Goal: Information Seeking & Learning: Learn about a topic

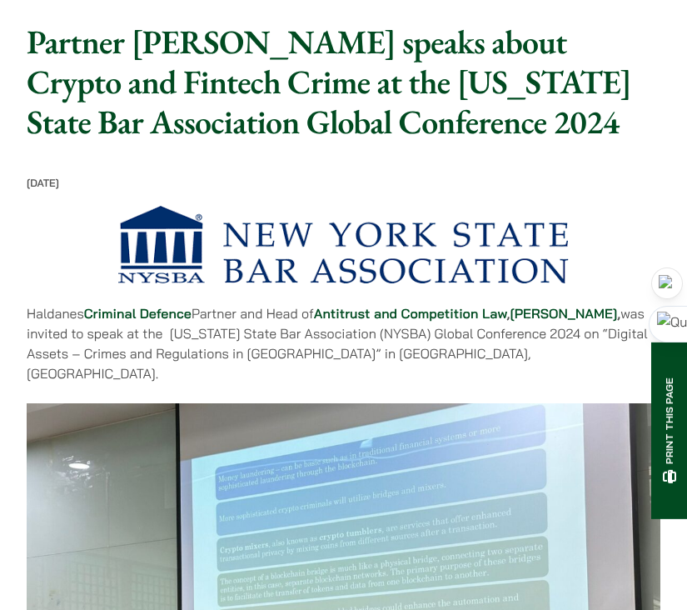
scroll to position [87, 0]
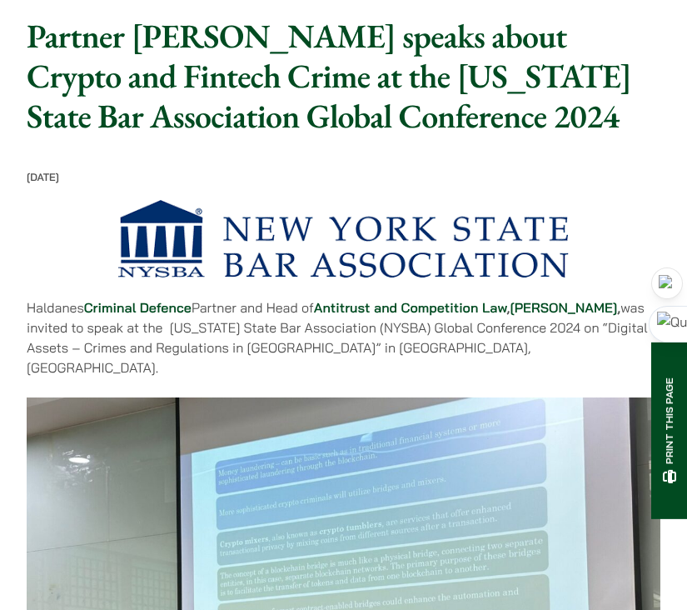
click at [547, 302] on strong "Felix Ng" at bounding box center [563, 307] width 107 height 17
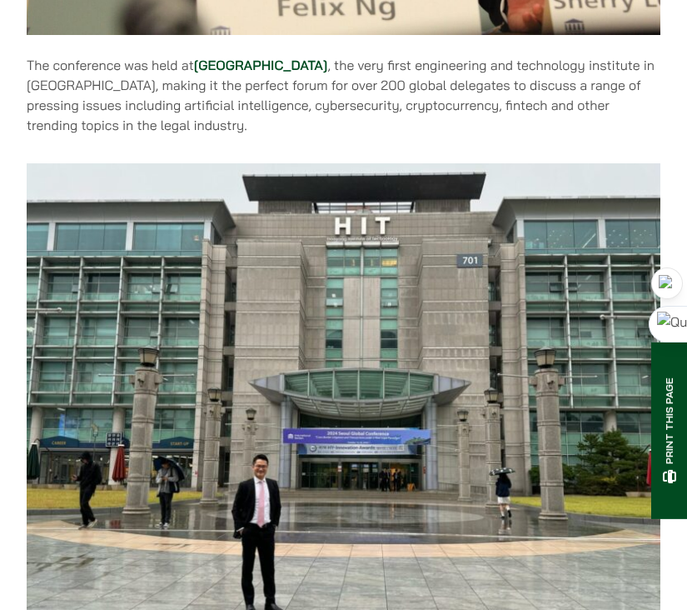
scroll to position [1524, 0]
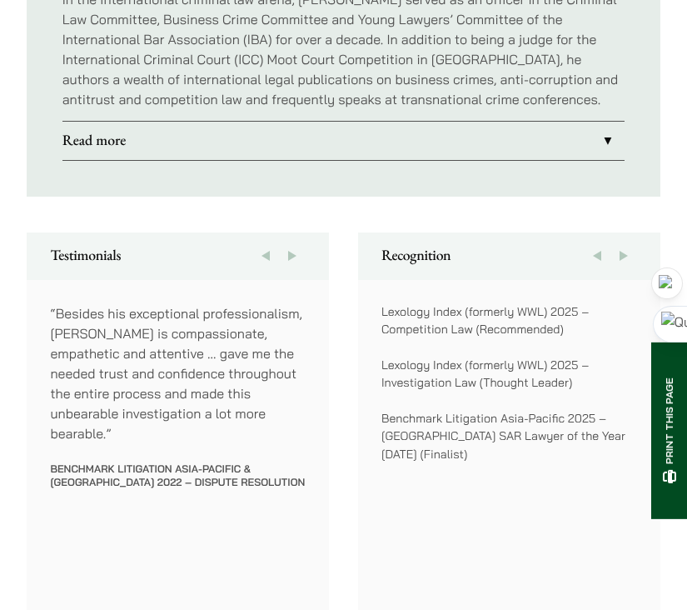
scroll to position [1447, 0]
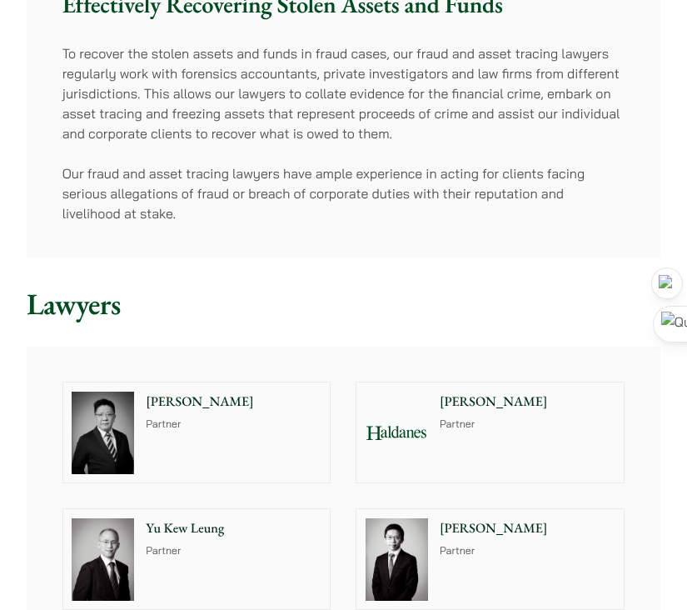
scroll to position [661, 0]
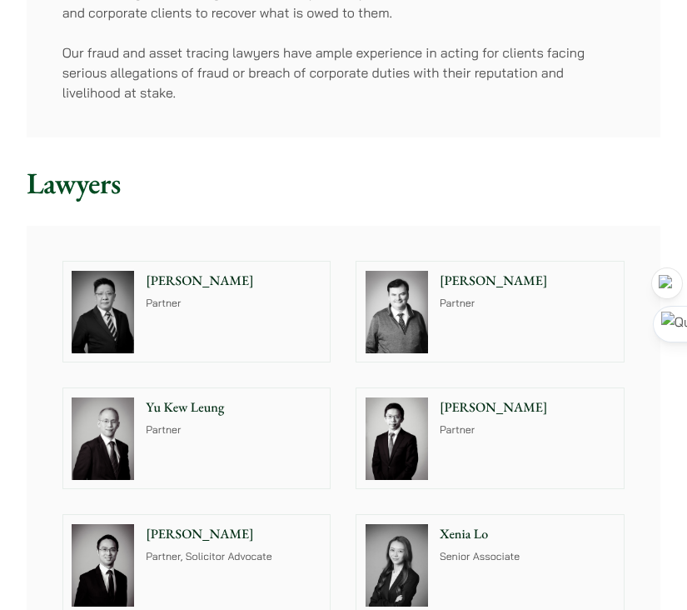
click at [231, 342] on div "Paul Lui Partner" at bounding box center [236, 312] width 187 height 100
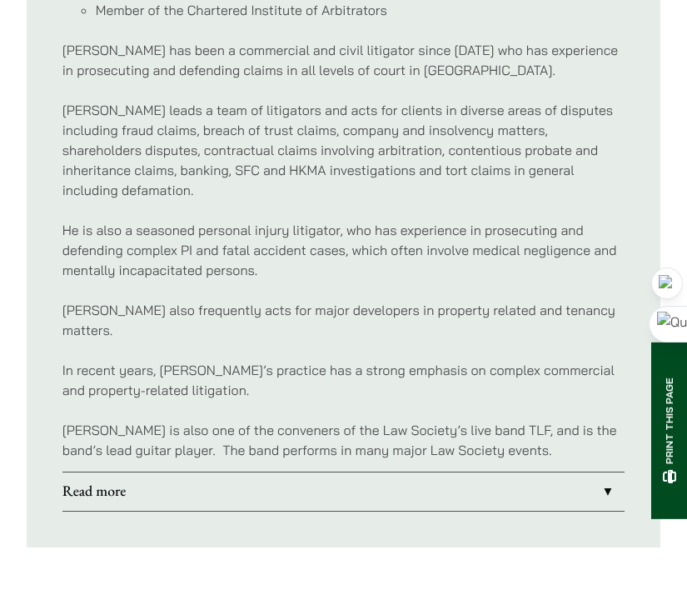
scroll to position [1215, 0]
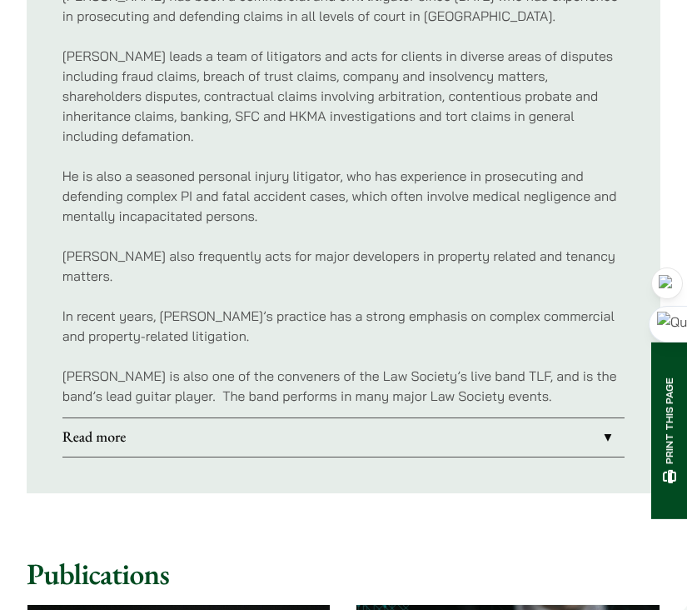
click at [253, 432] on link "Read more" at bounding box center [343, 437] width 563 height 38
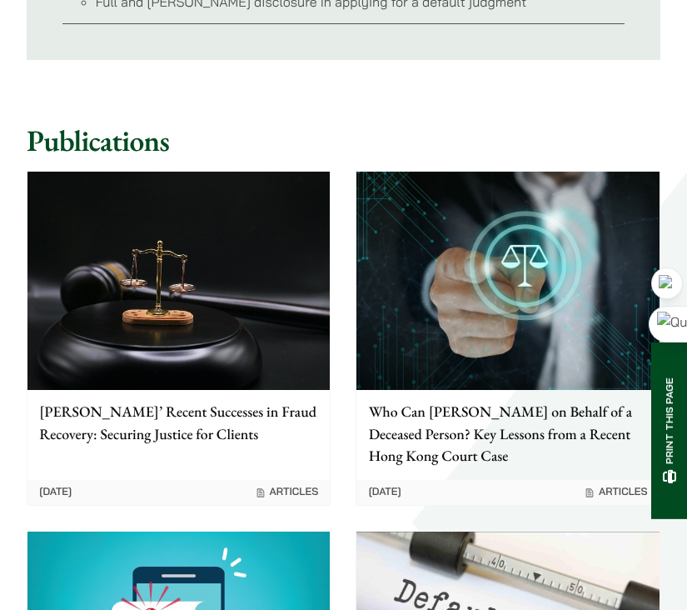
scroll to position [2558, 0]
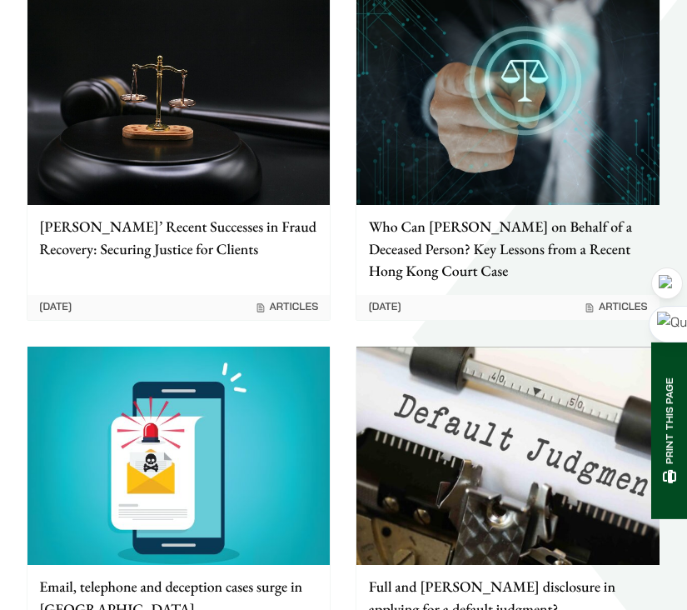
scroll to position [1247, 0]
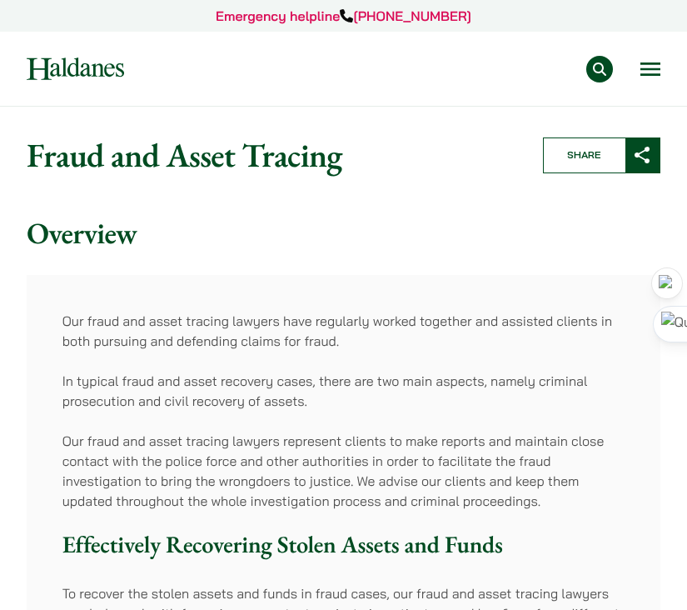
scroll to position [659, 0]
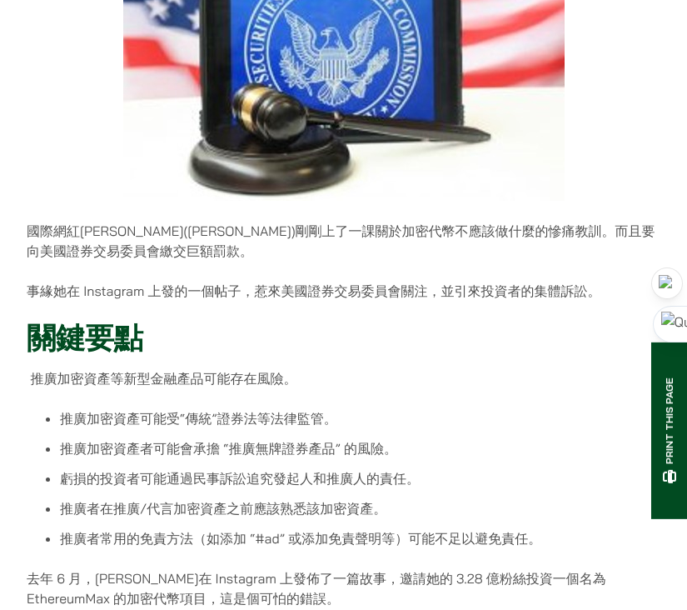
scroll to position [409, 0]
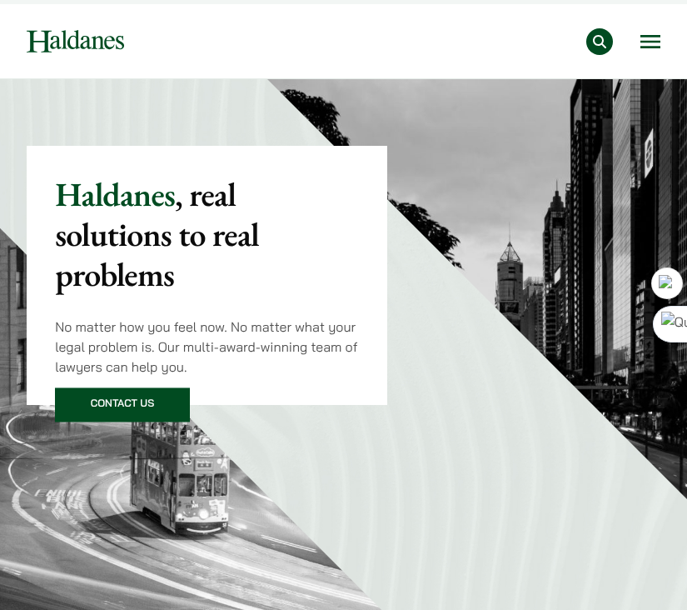
scroll to position [31, 0]
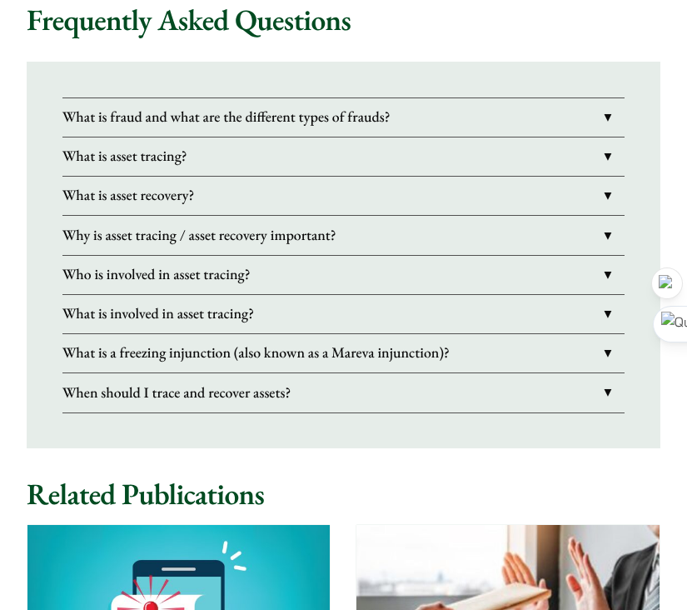
scroll to position [1937, 0]
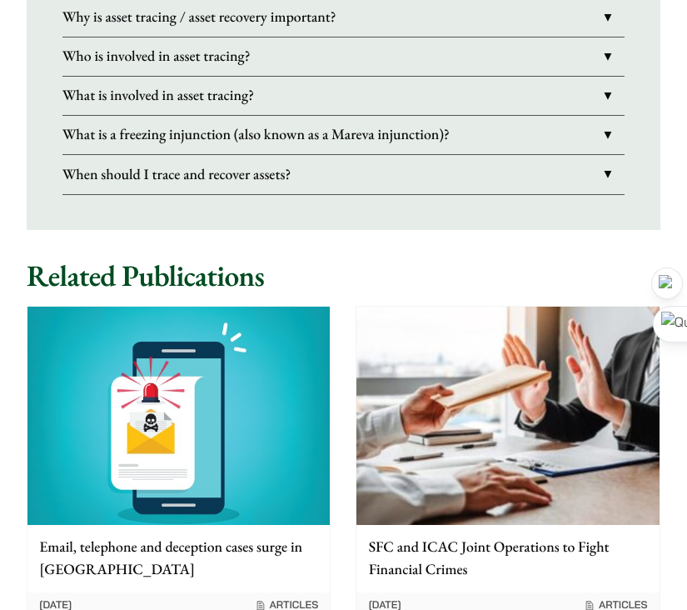
click at [200, 138] on link "What is a freezing injunction (also known as a Mareva injunction)?" at bounding box center [343, 135] width 563 height 38
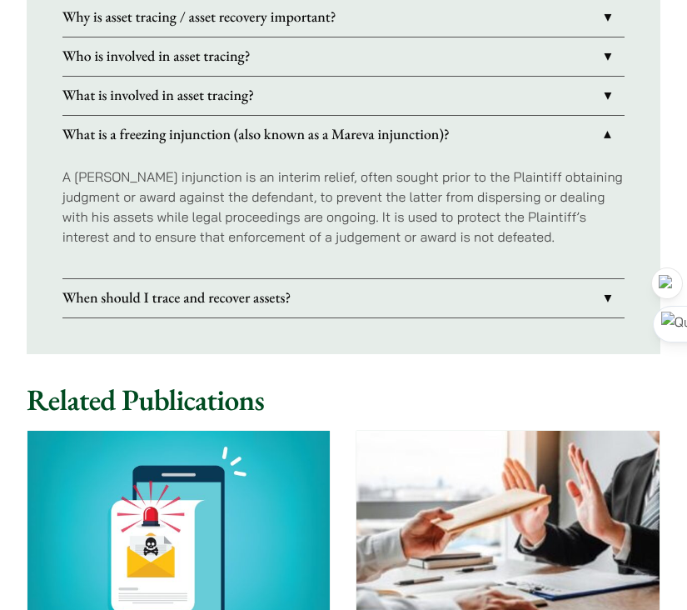
click at [200, 138] on link "What is a freezing injunction (also known as a Mareva injunction)?" at bounding box center [343, 135] width 563 height 38
